Goal: Transaction & Acquisition: Download file/media

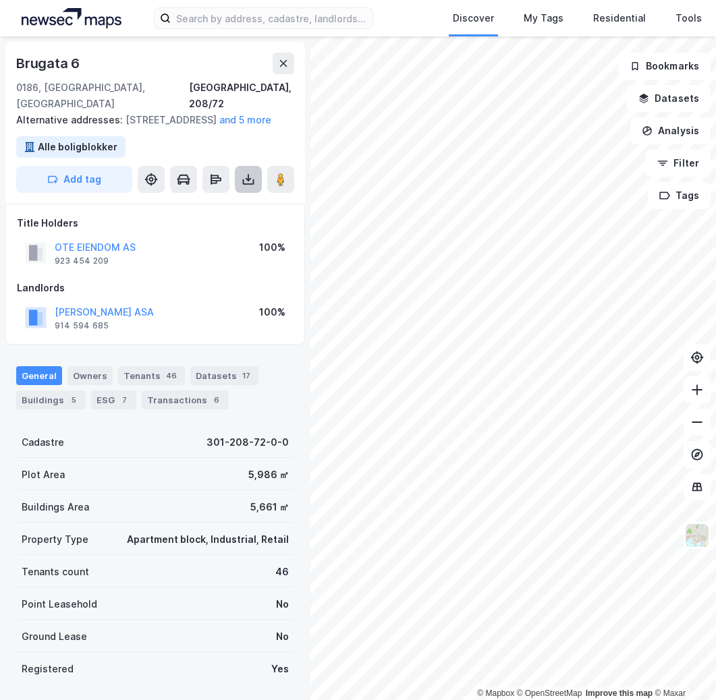
click at [248, 177] on icon at bounding box center [248, 179] width 13 height 13
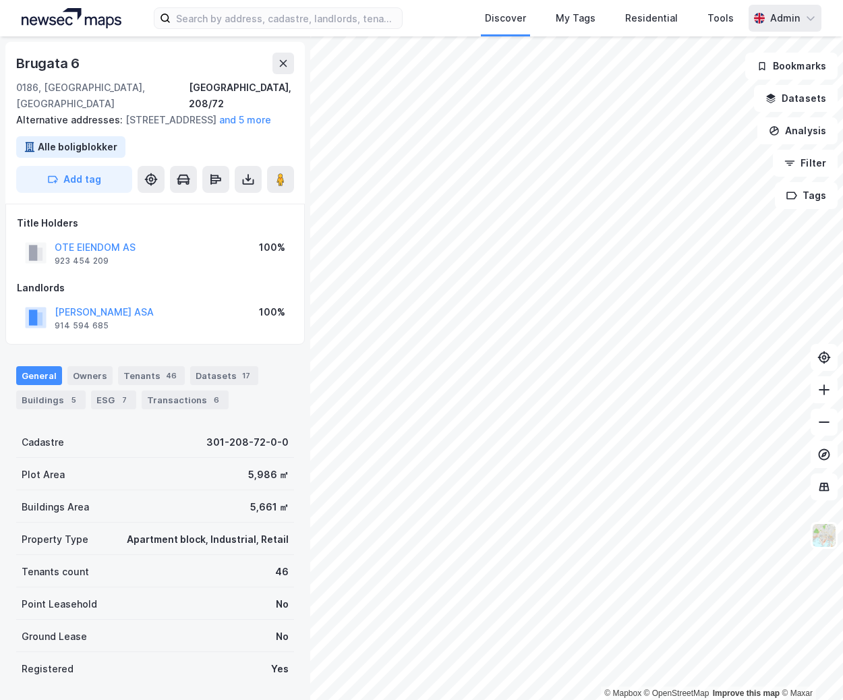
click at [566, 23] on icon at bounding box center [811, 18] width 11 height 11
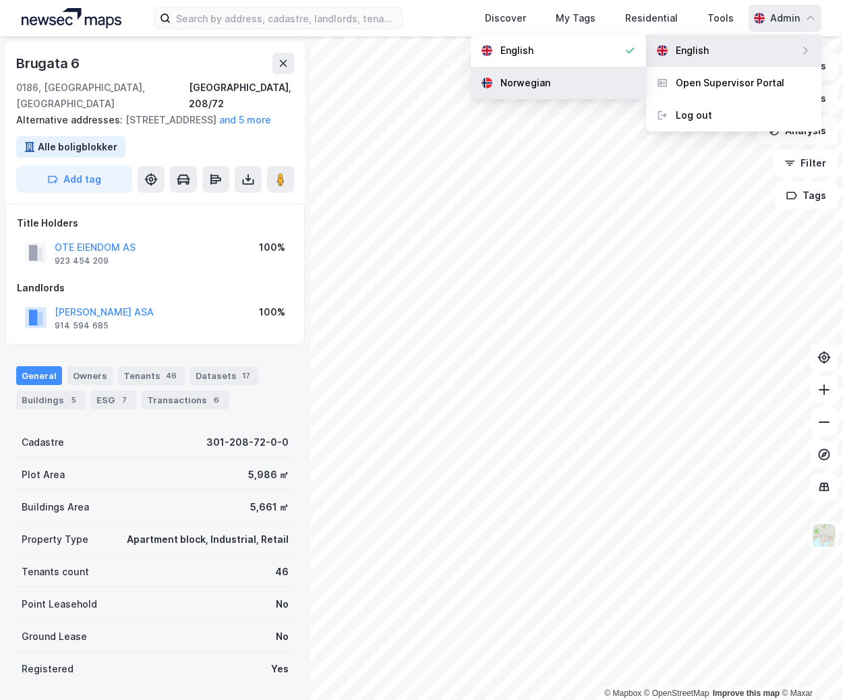
click at [548, 85] on div "Norwegian" at bounding box center [526, 83] width 50 height 16
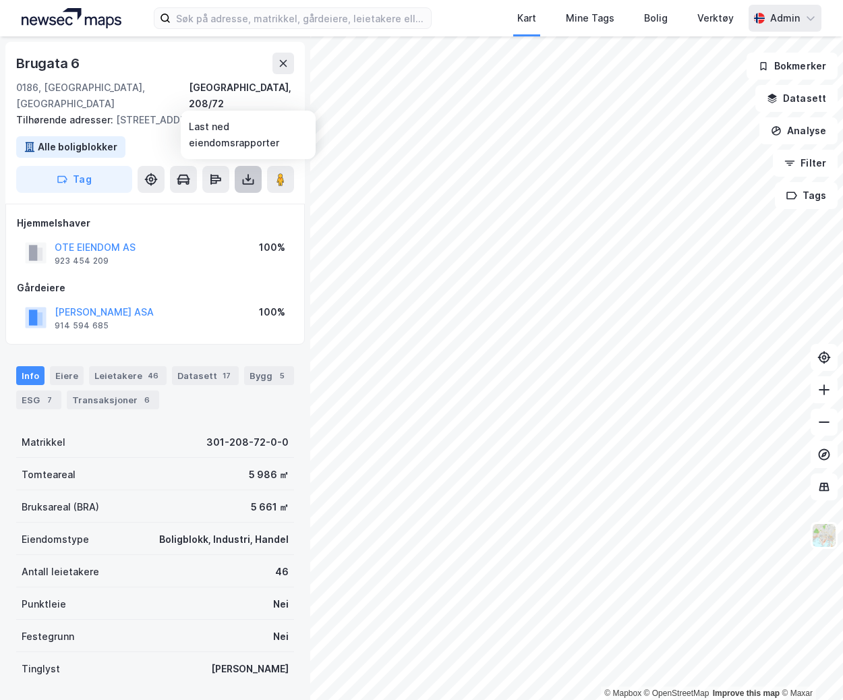
click at [248, 181] on icon at bounding box center [248, 177] width 1 height 7
click at [216, 206] on div "Last ned grunnbok" at bounding box center [181, 206] width 78 height 11
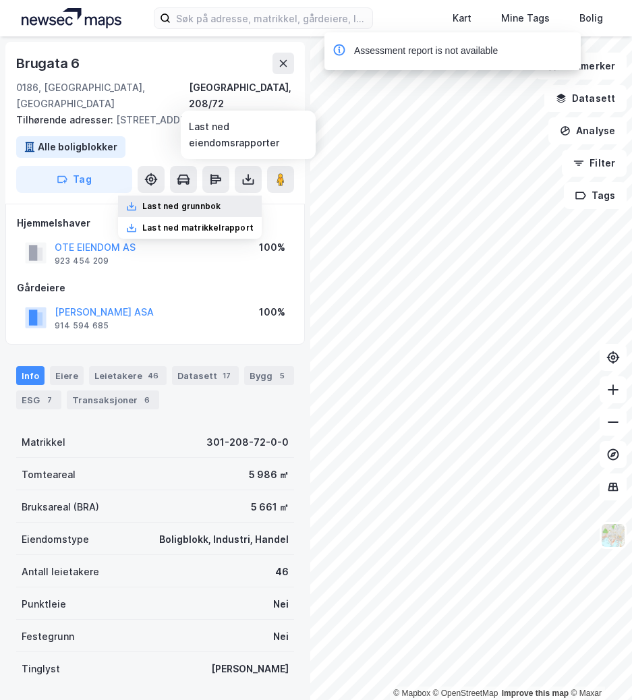
click at [209, 215] on div "Last ned grunnbok" at bounding box center [190, 207] width 144 height 22
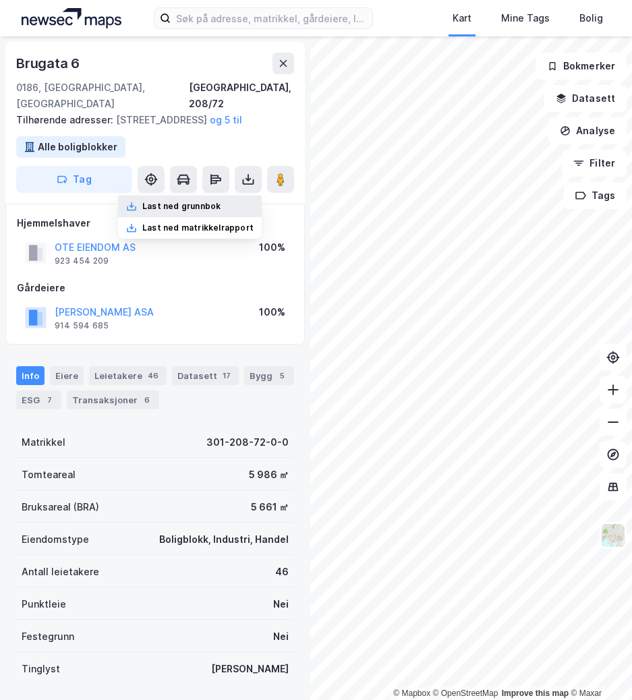
click at [216, 209] on div "Last ned grunnbok" at bounding box center [181, 206] width 78 height 11
click at [186, 207] on div "Last ned grunnbok" at bounding box center [181, 206] width 78 height 11
